Goal: Information Seeking & Learning: Learn about a topic

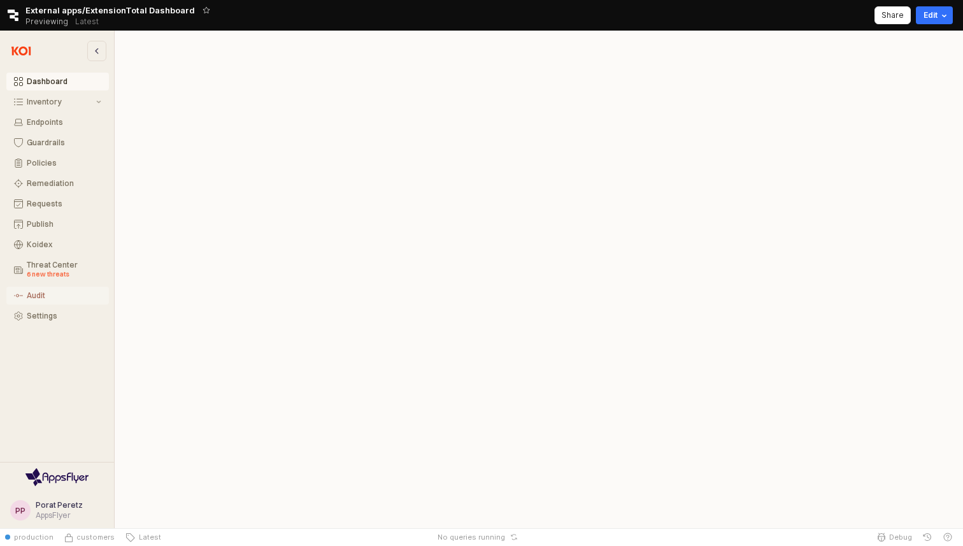
click at [34, 295] on div "Audit" at bounding box center [64, 295] width 75 height 9
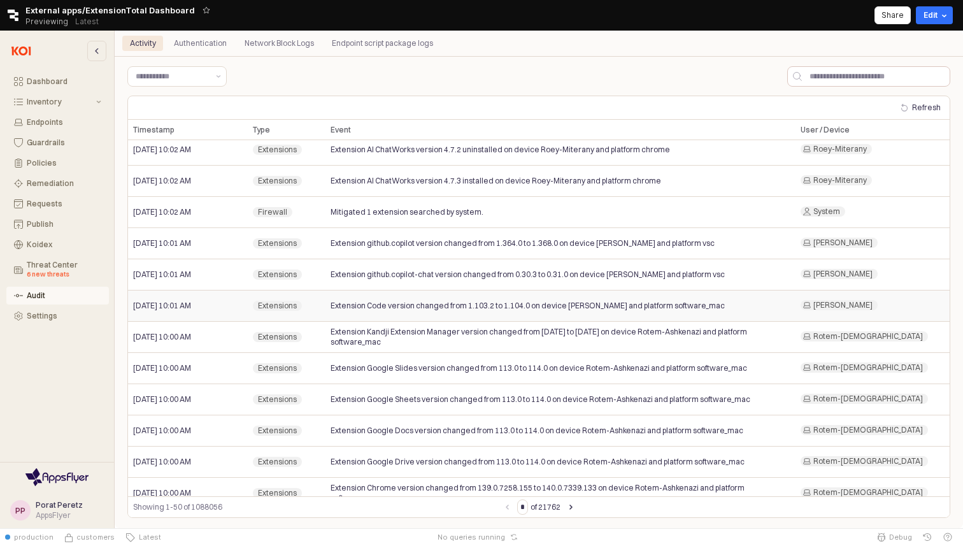
scroll to position [184, 0]
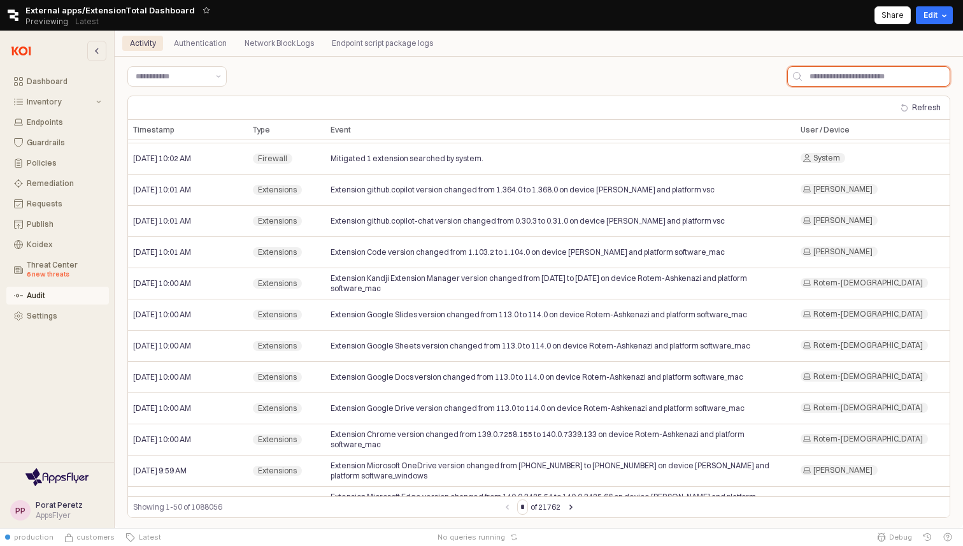
click at [813, 78] on input "App Frame" at bounding box center [876, 76] width 148 height 19
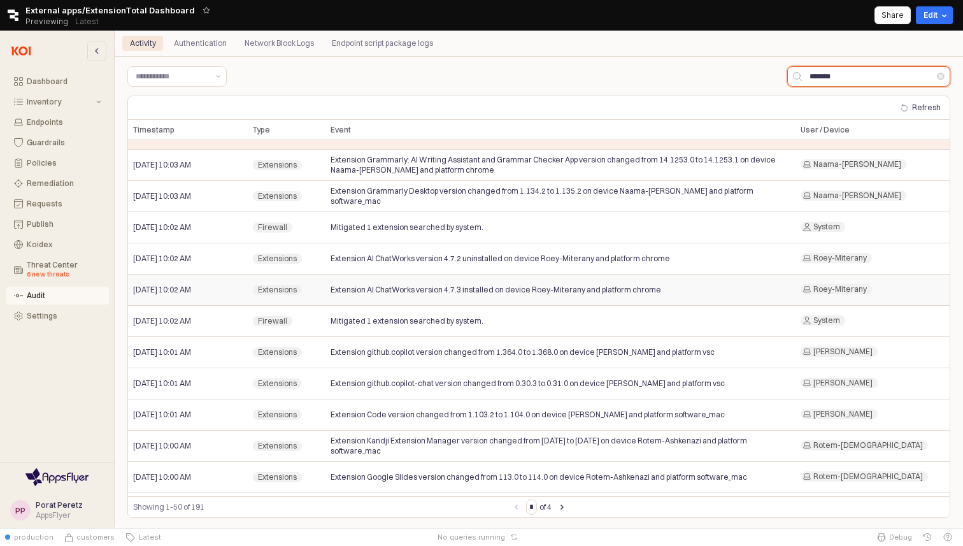
scroll to position [0, 0]
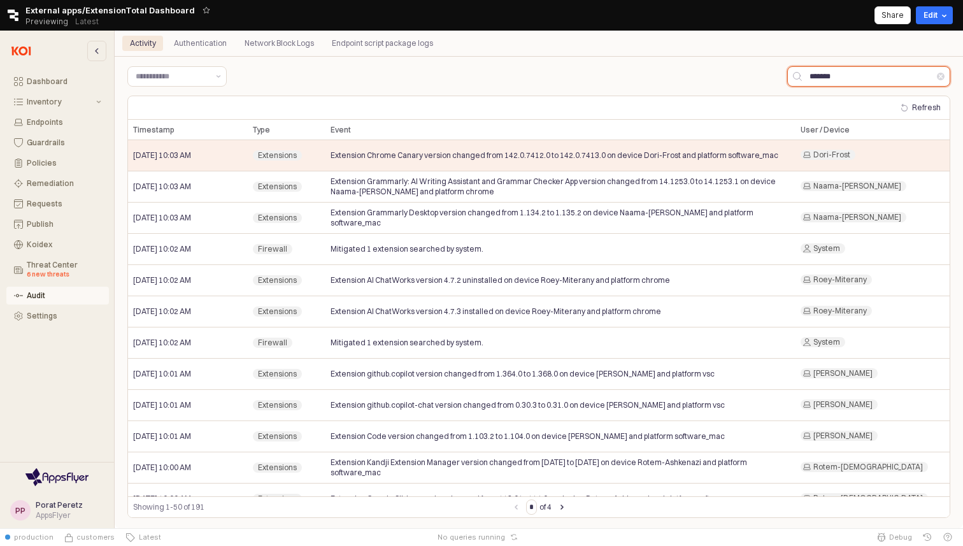
type input "*******"
click at [289, 128] on div "Type Type" at bounding box center [287, 130] width 78 height 20
click at [285, 130] on div "Type Type" at bounding box center [287, 130] width 78 height 20
click at [281, 124] on div "Type Type" at bounding box center [287, 130] width 78 height 20
click at [279, 125] on div "Type Type" at bounding box center [287, 130] width 78 height 20
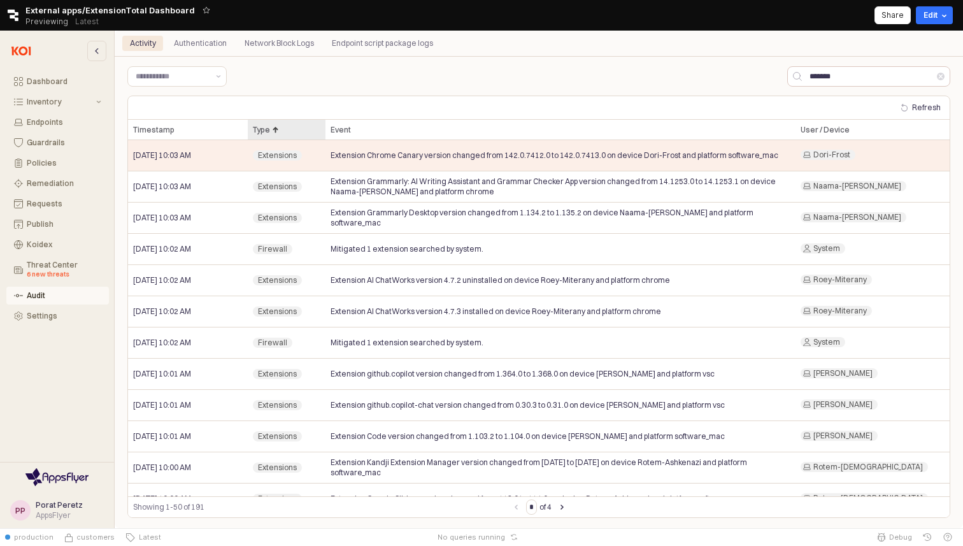
click at [278, 133] on div "Type Type" at bounding box center [287, 130] width 78 height 20
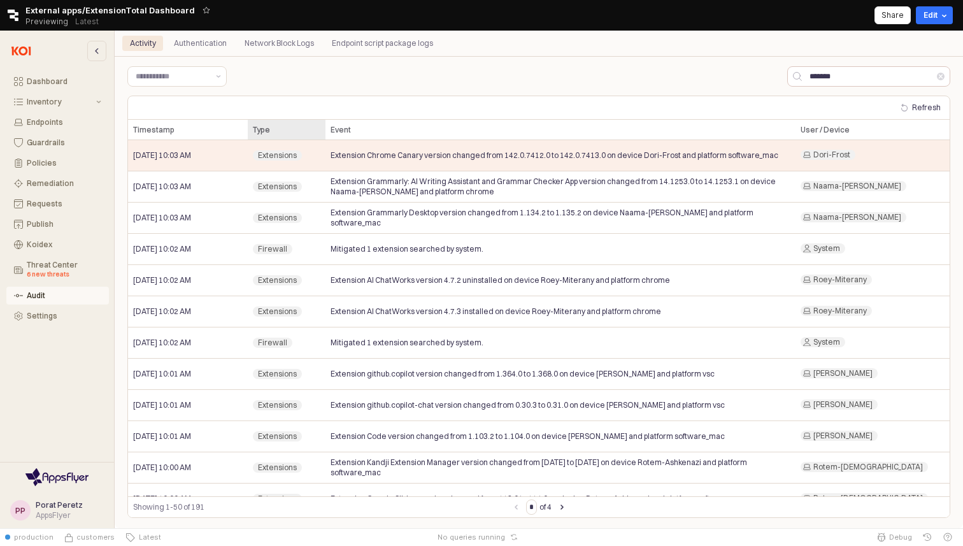
click at [278, 133] on div "Type Type" at bounding box center [287, 130] width 78 height 20
click at [203, 80] on input "App Frame" at bounding box center [172, 76] width 73 height 13
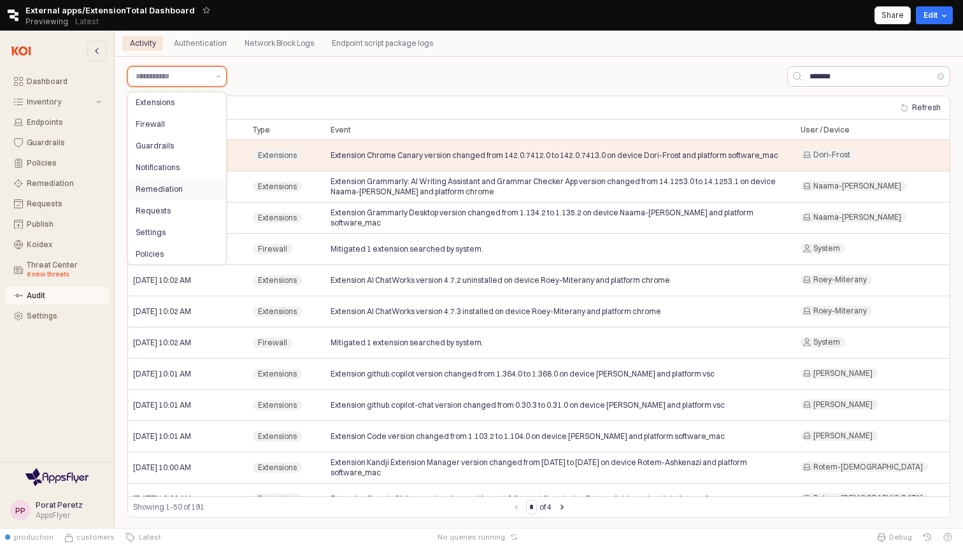
click at [168, 197] on div "Remediation" at bounding box center [177, 189] width 98 height 20
type input "**********"
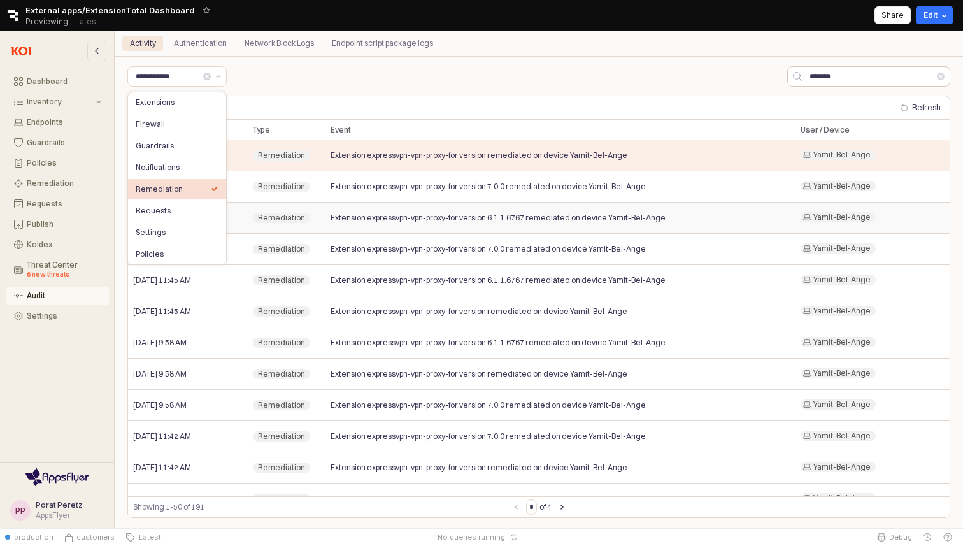
click at [385, 224] on div "Extension expressvpn-vpn-proxy-for version 6.1.1.6767 remediated on device Yami…" at bounding box center [561, 218] width 470 height 31
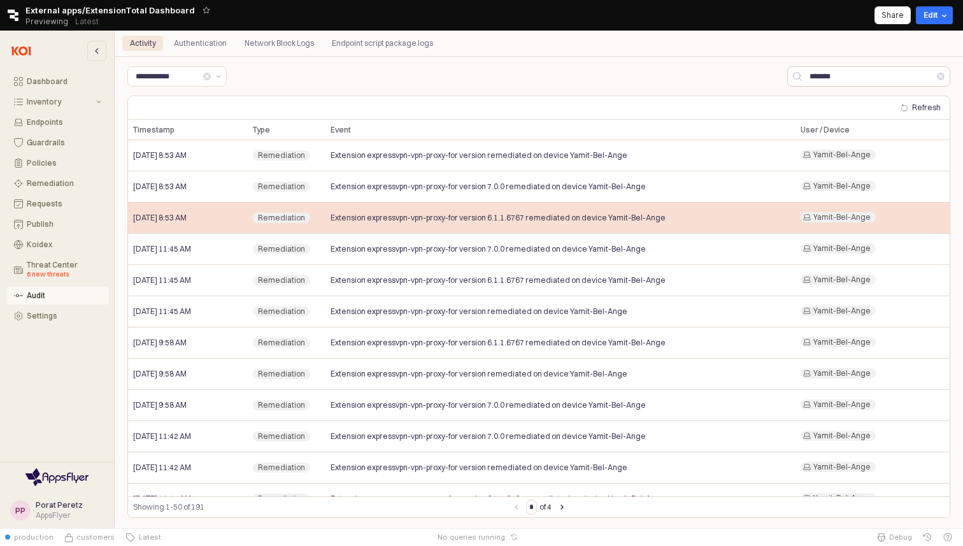
click at [331, 220] on span "Extension expressvpn-vpn-proxy-for version 6.1.1.6767 remediated on device Yami…" at bounding box center [498, 218] width 335 height 10
drag, startPoint x: 367, startPoint y: 221, endPoint x: 445, endPoint y: 220, distance: 78.4
click at [445, 220] on span "Extension expressvpn-vpn-proxy-for version 6.1.1.6767 remediated on device Yami…" at bounding box center [498, 218] width 335 height 10
copy span "expressvpn-vpn-proxy"
click at [516, 224] on div "Extension expressvpn-vpn-proxy-for version 6.1.1.6767 remediated on device Yami…" at bounding box center [561, 218] width 470 height 31
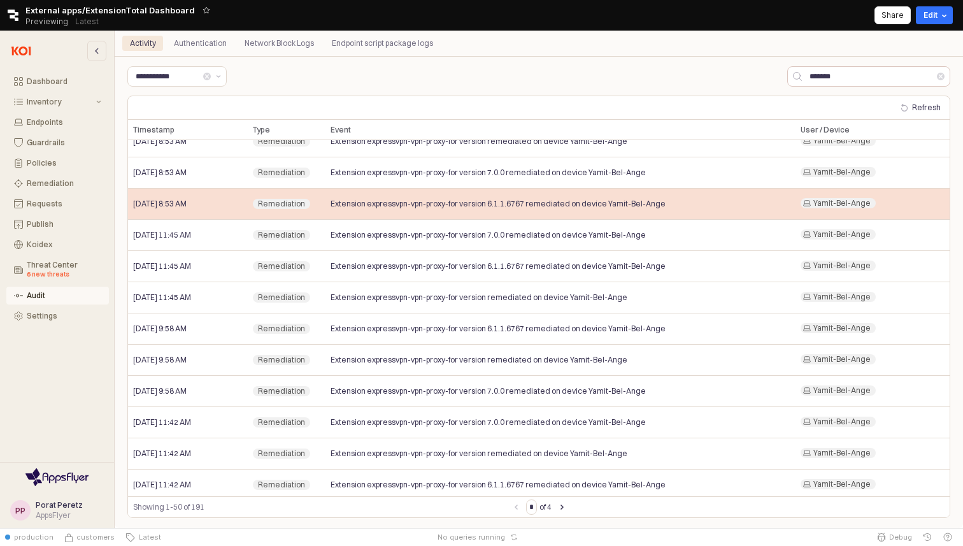
scroll to position [24, 0]
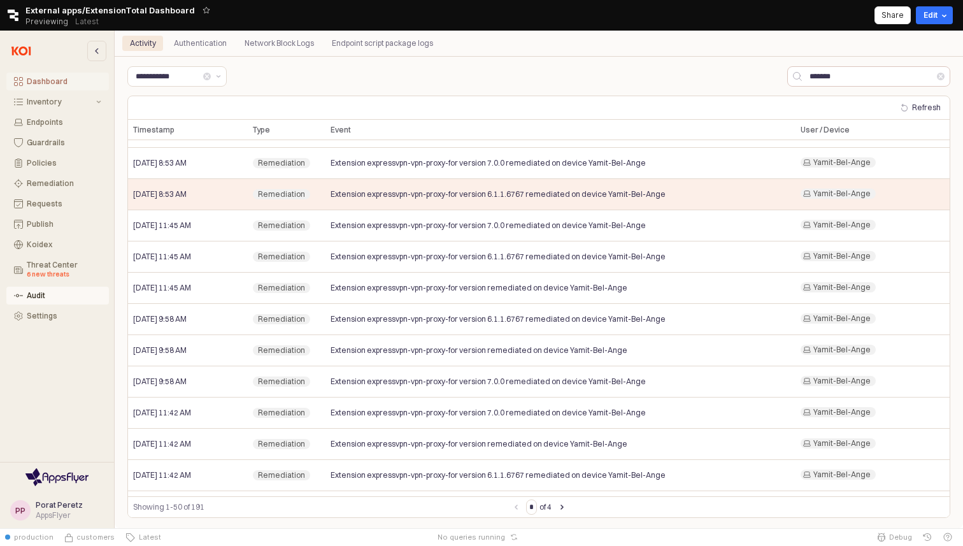
click at [36, 84] on div "Dashboard" at bounding box center [64, 81] width 75 height 9
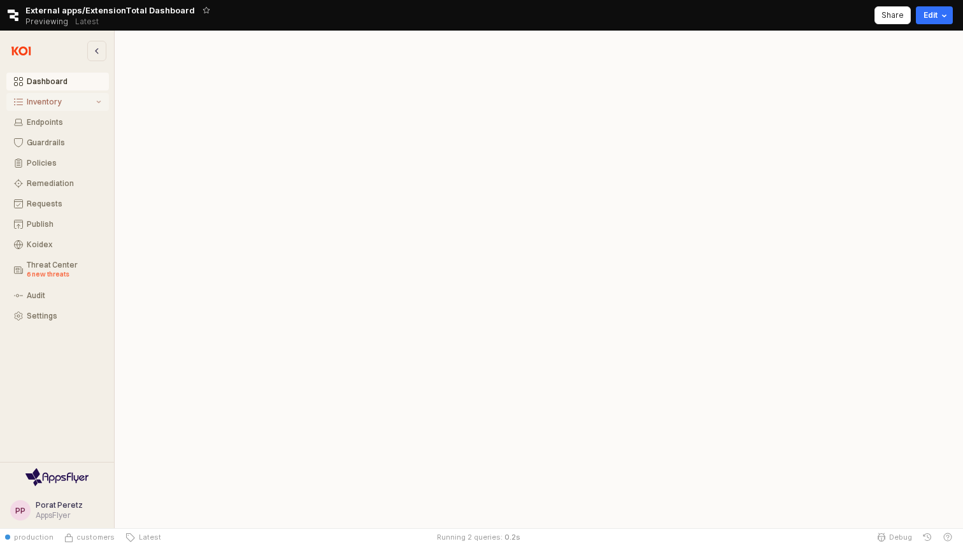
click at [36, 97] on div "Inventory" at bounding box center [60, 101] width 67 height 9
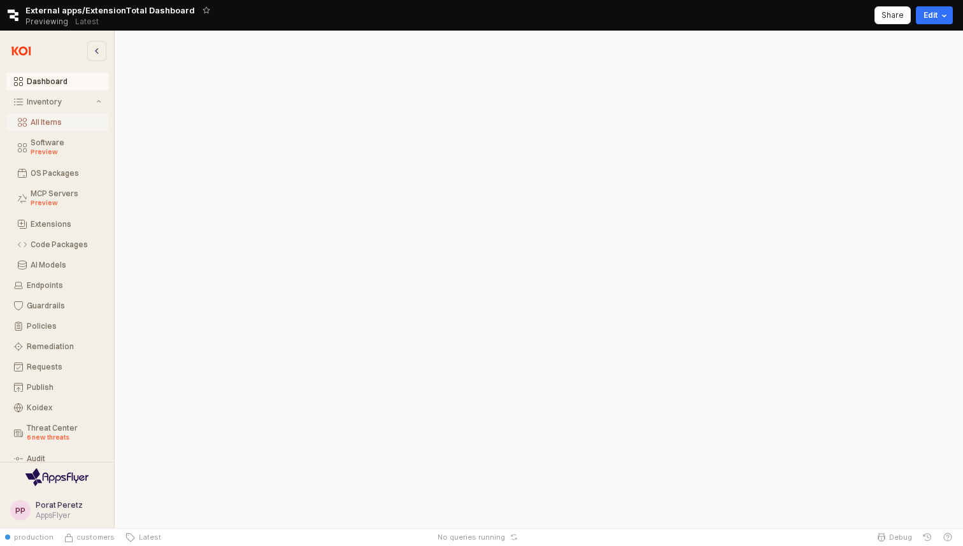
click at [36, 124] on div "All Items" at bounding box center [66, 122] width 71 height 9
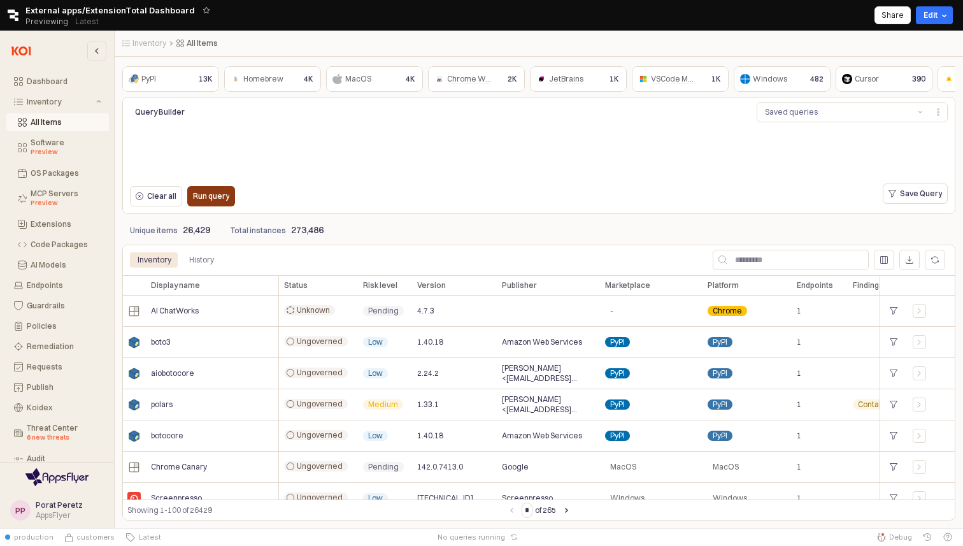
click at [224, 202] on div "Run query" at bounding box center [211, 196] width 36 height 19
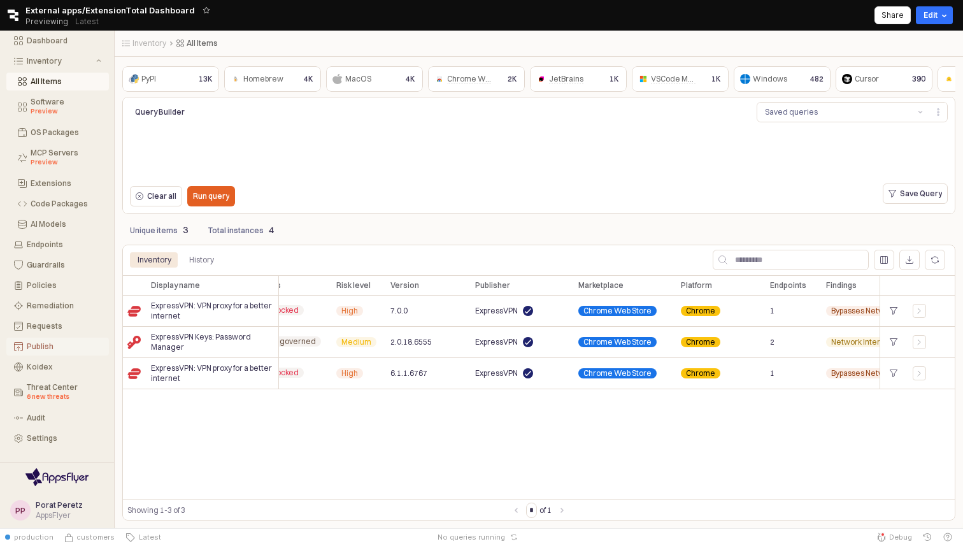
scroll to position [43, 0]
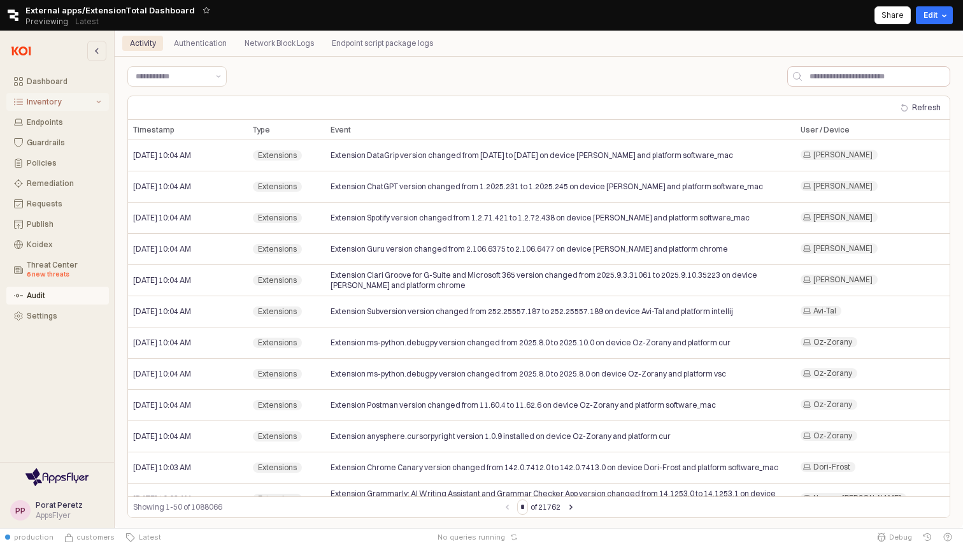
click at [41, 102] on div "Inventory" at bounding box center [60, 101] width 67 height 9
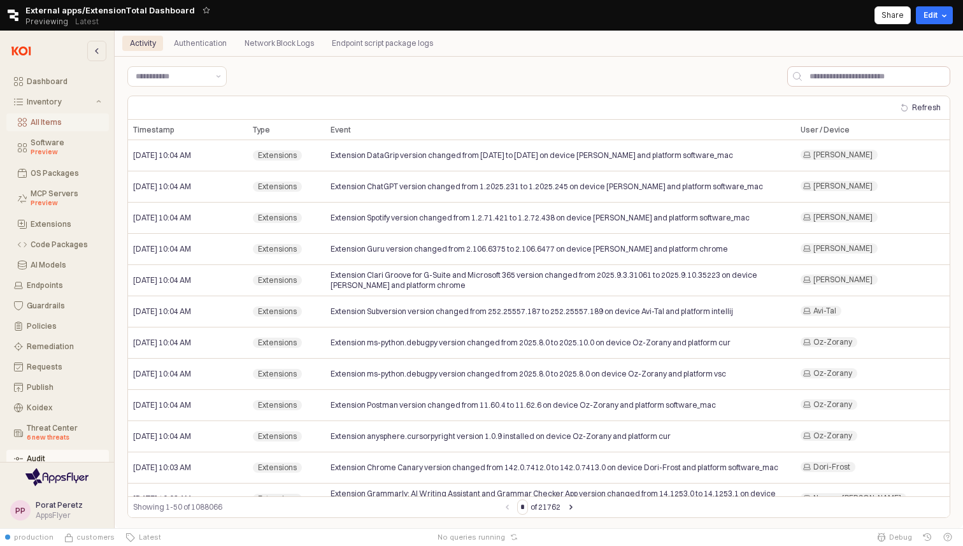
click at [39, 120] on div "All Items" at bounding box center [66, 122] width 71 height 9
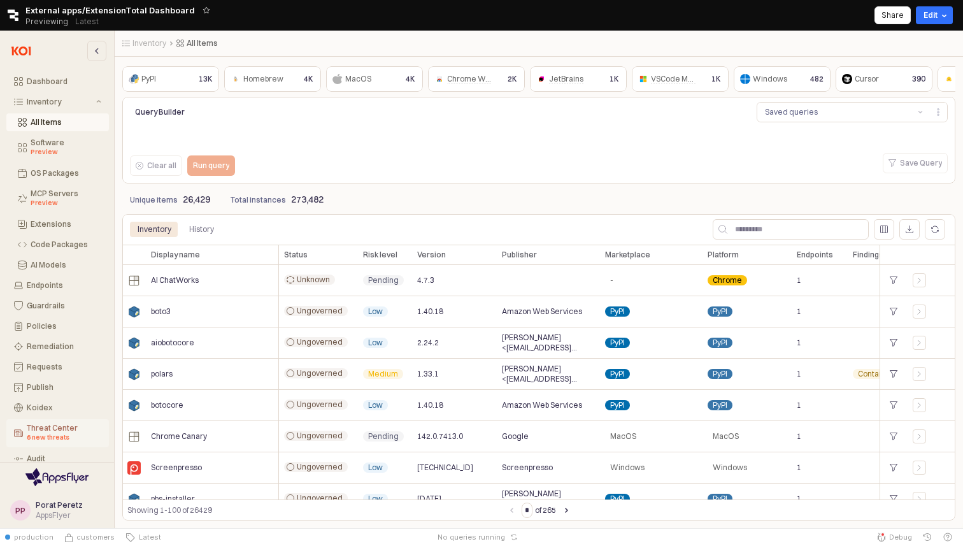
scroll to position [32, 0]
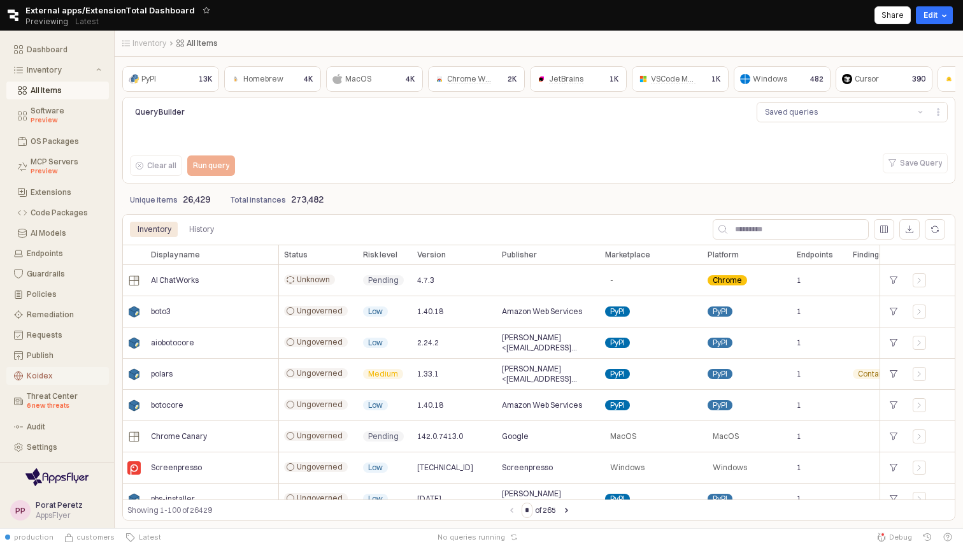
click at [48, 373] on div "Koidex" at bounding box center [64, 375] width 75 height 9
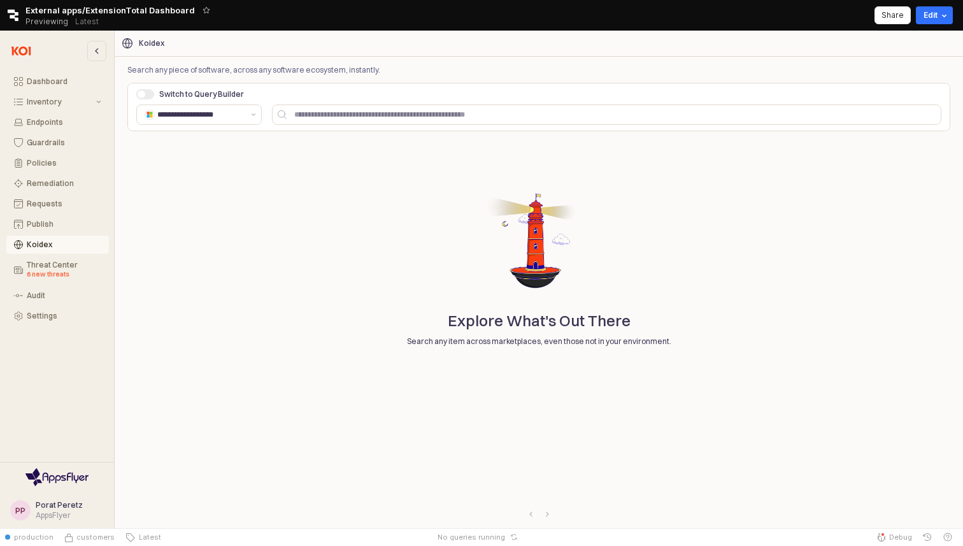
click at [141, 101] on div "Switch to Query Builder" at bounding box center [233, 94] width 204 height 15
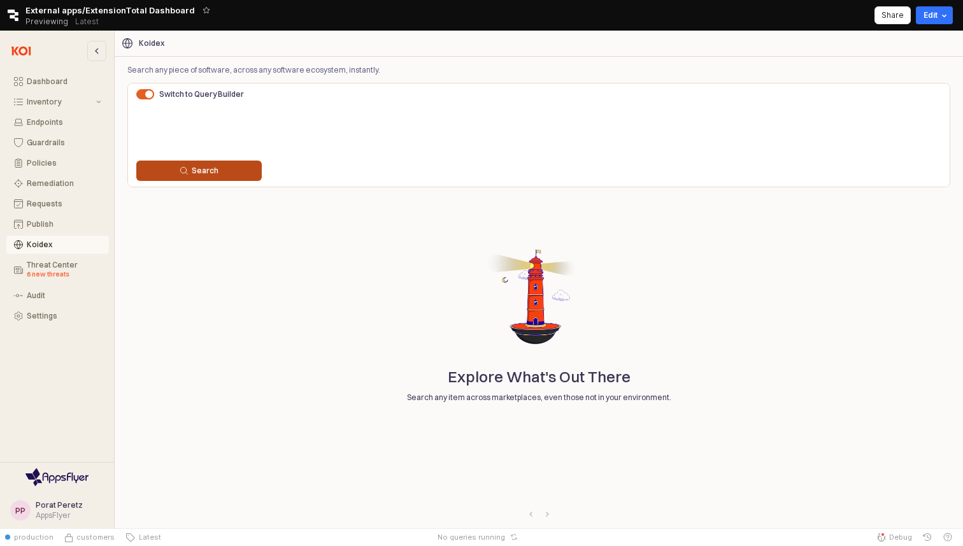
click at [240, 171] on div "Search" at bounding box center [199, 171] width 114 height 10
click at [229, 168] on div "Search" at bounding box center [199, 171] width 114 height 10
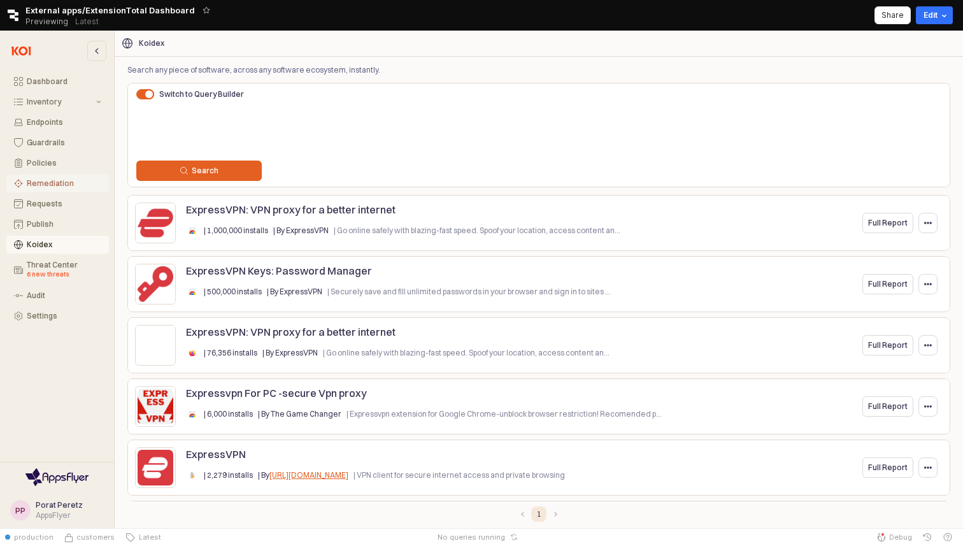
click at [45, 183] on div "Remediation" at bounding box center [64, 183] width 75 height 9
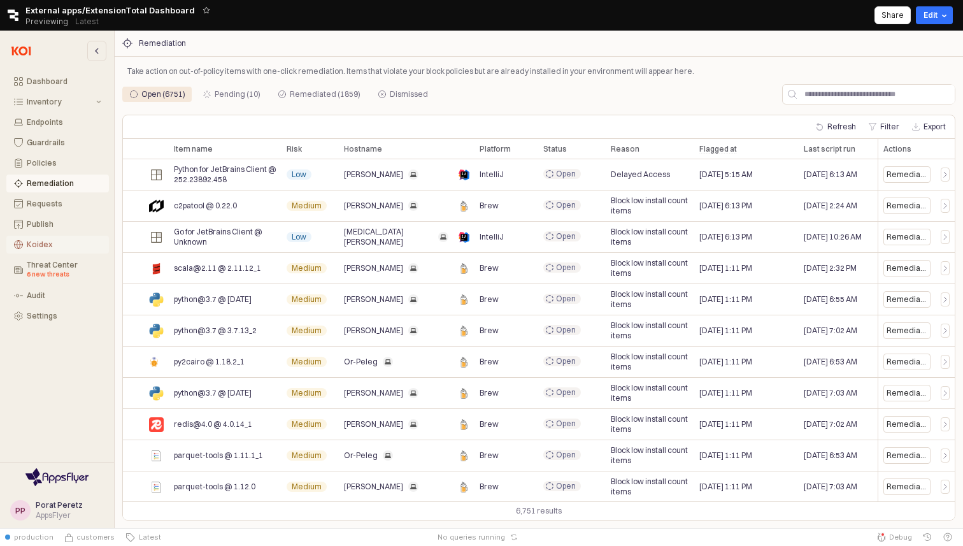
click at [41, 241] on div "Koidex" at bounding box center [64, 244] width 75 height 9
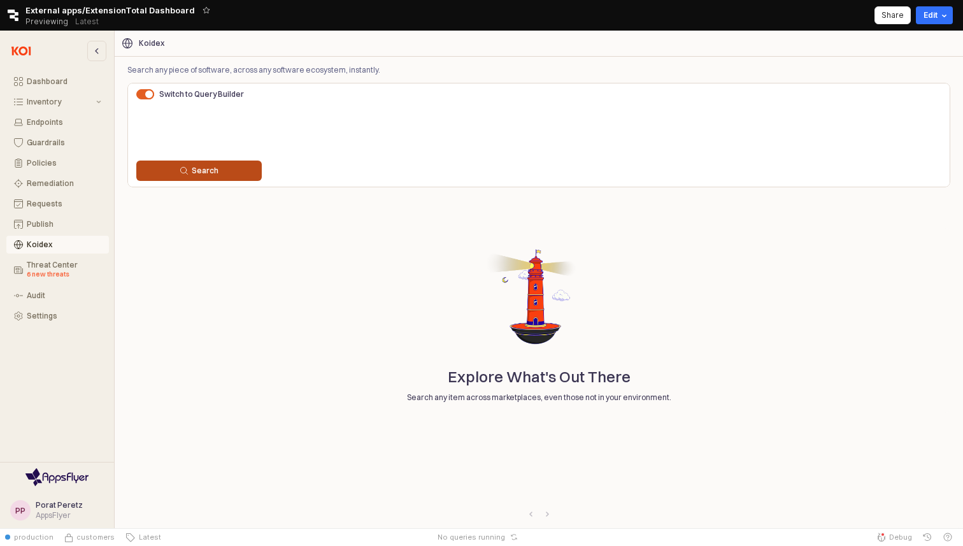
click at [229, 173] on div "Search" at bounding box center [199, 171] width 114 height 10
